Goal: Information Seeking & Learning: Learn about a topic

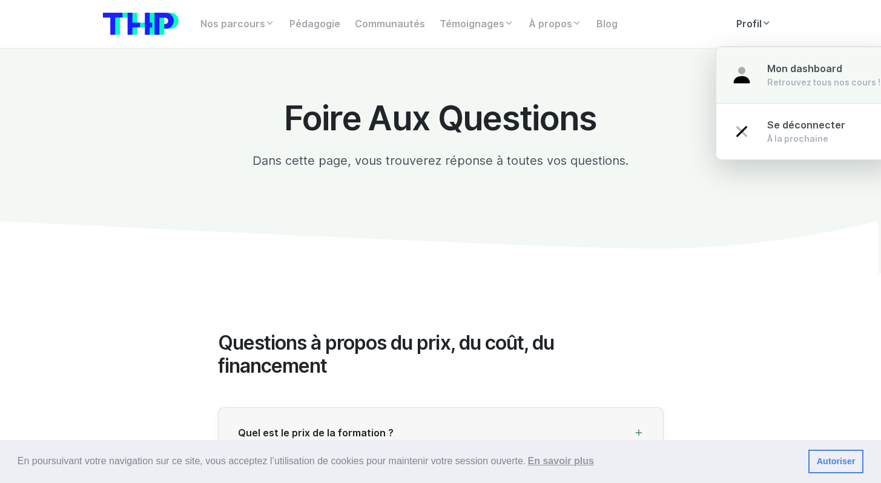
click at [758, 70] on link "Mon dashboard Retrouvez tous nos cours !" at bounding box center [805, 75] width 179 height 57
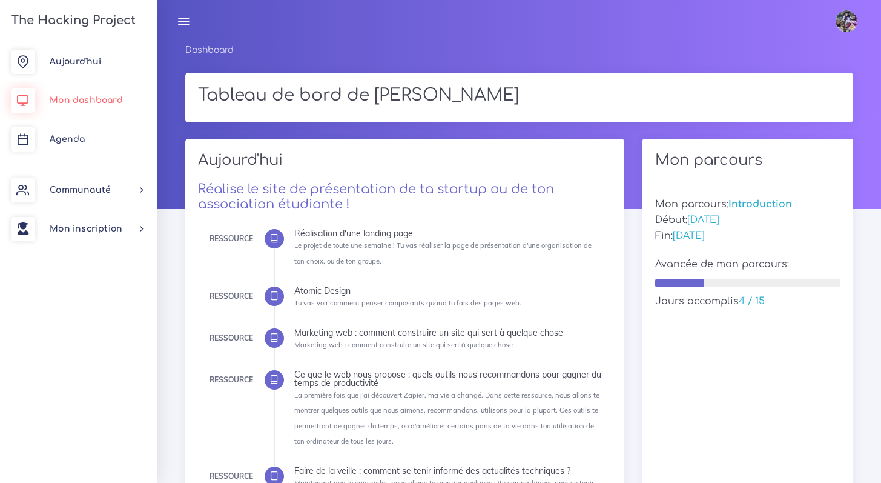
click at [89, 100] on span "Mon dashboard" at bounding box center [86, 100] width 73 height 9
click at [109, 105] on link "Mon dashboard" at bounding box center [78, 100] width 157 height 39
click at [84, 103] on span "Mon dashboard" at bounding box center [86, 100] width 73 height 9
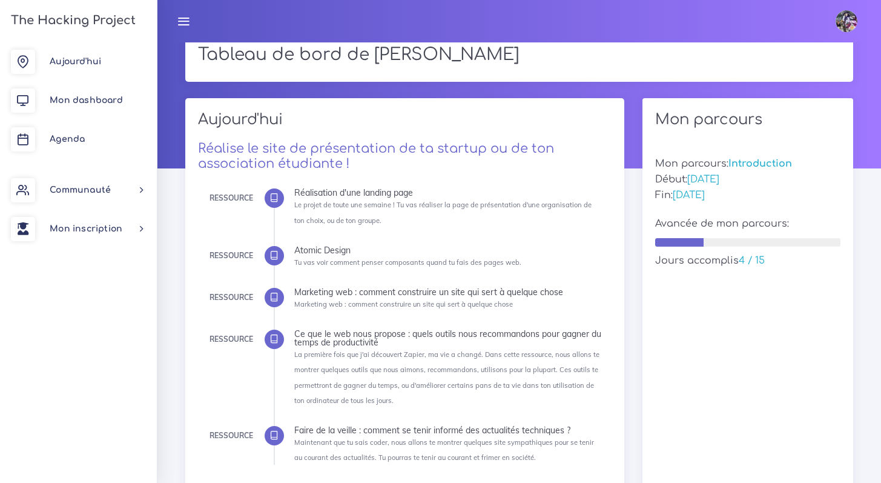
scroll to position [90, 0]
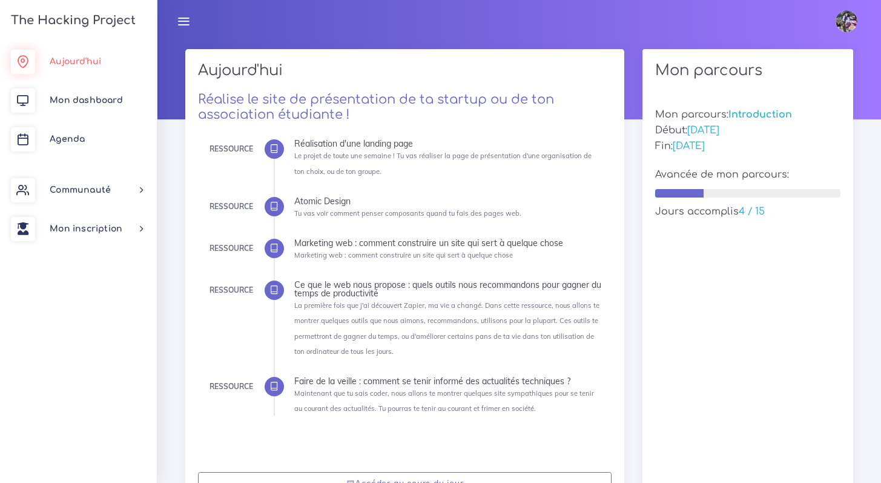
click at [86, 61] on span "Aujourd'hui" at bounding box center [75, 61] width 51 height 9
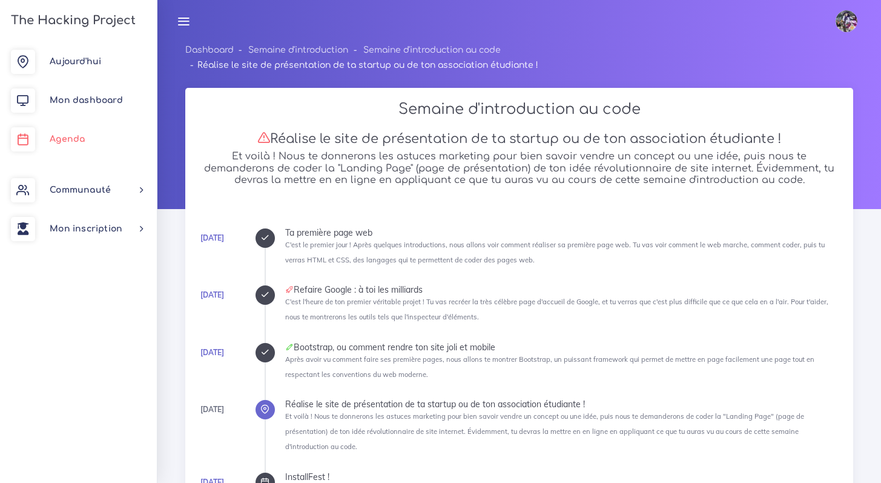
click at [85, 131] on link "Agenda" at bounding box center [78, 139] width 157 height 39
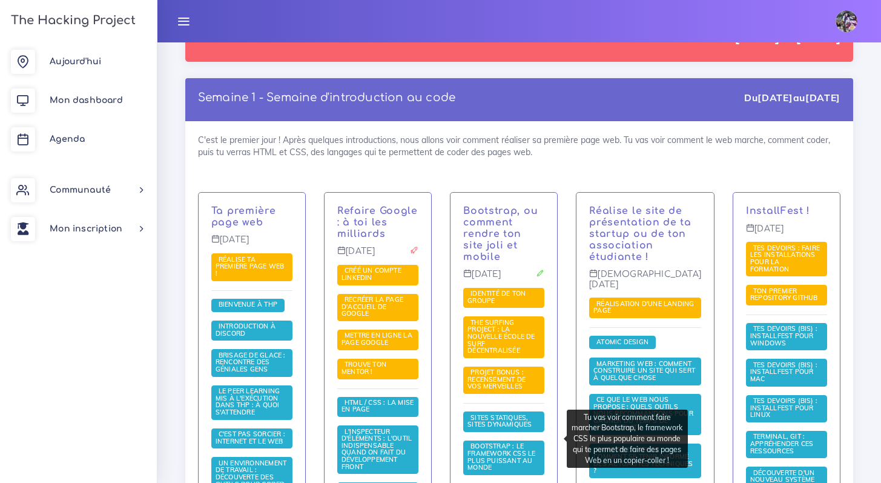
scroll to position [228, 0]
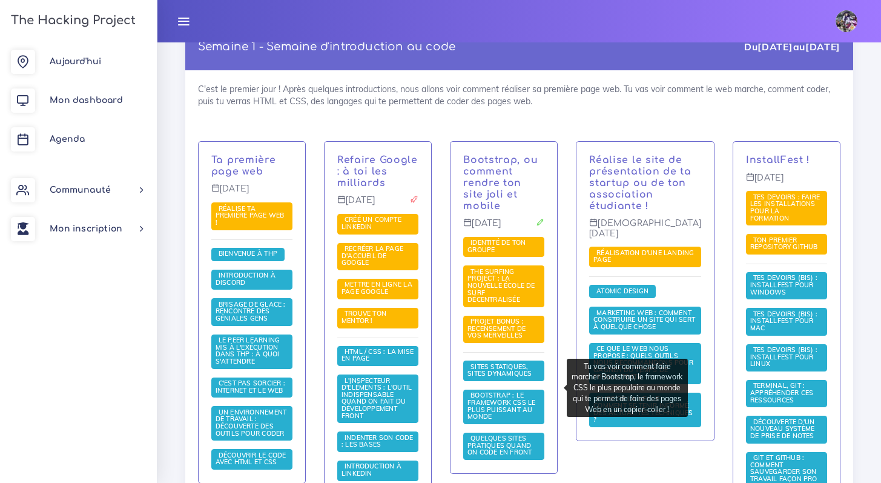
click at [531, 390] on span "Bootstrap : le framework CSS le plus puissant au monde" at bounding box center [501, 405] width 68 height 30
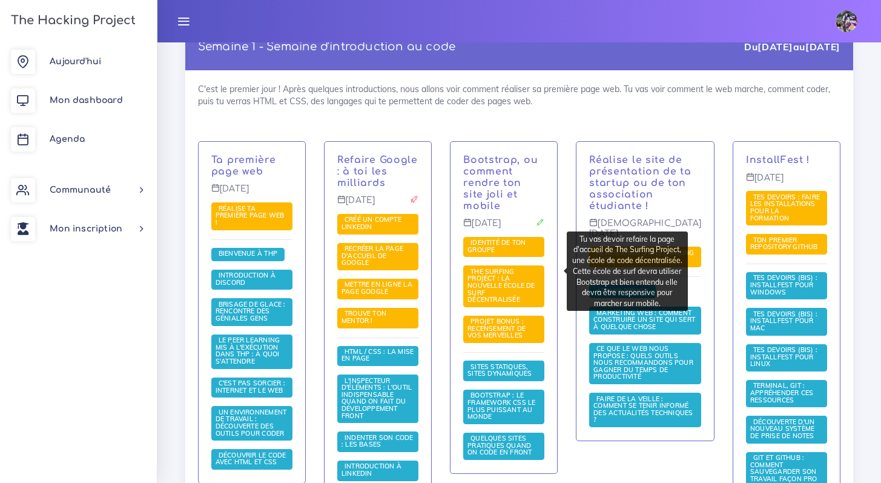
click at [528, 273] on span "The Surfing Project : la nouvelle école de surf décentralisée" at bounding box center [503, 286] width 81 height 42
click at [498, 267] on span "The Surfing Project : la nouvelle école de surf décentralisée" at bounding box center [501, 285] width 68 height 36
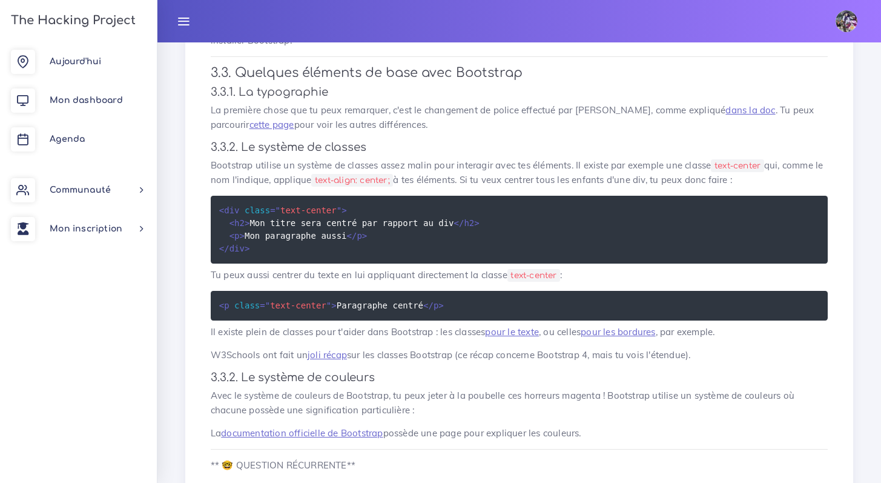
scroll to position [1528, 0]
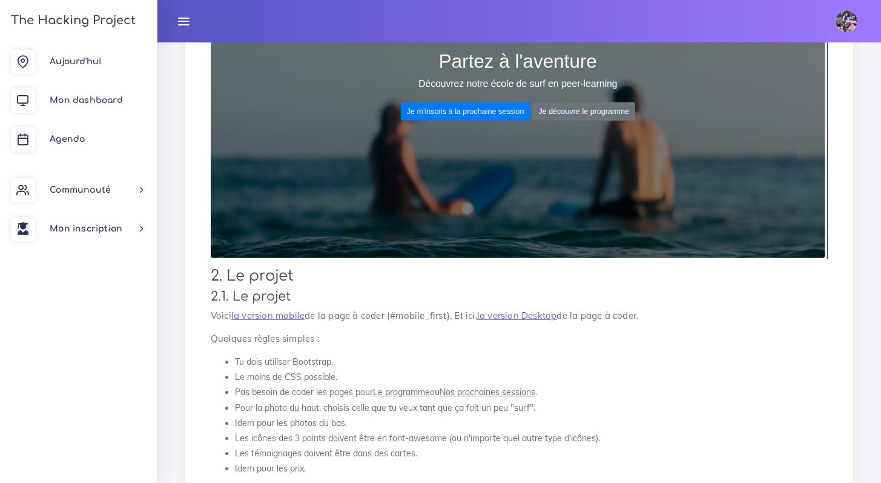
scroll to position [376, 0]
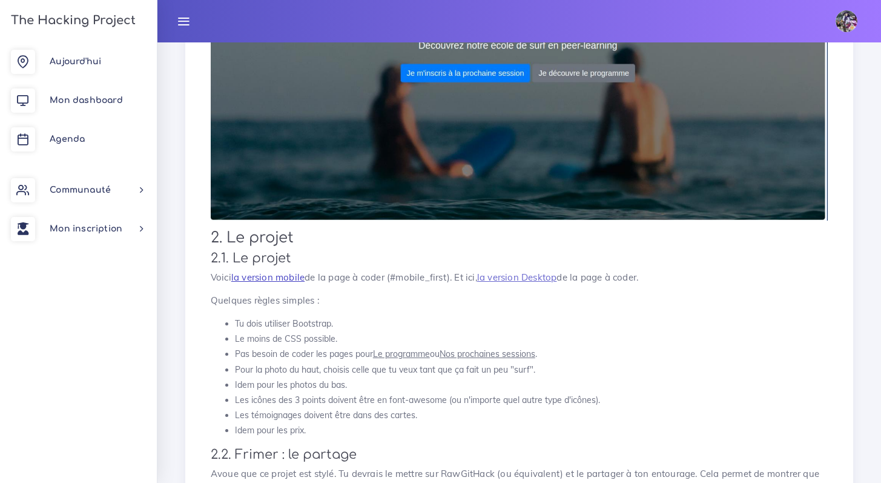
click at [275, 275] on link "la version mobile" at bounding box center [267, 277] width 73 height 12
click at [298, 278] on link "la version mobile" at bounding box center [267, 277] width 73 height 12
